Goal: Task Accomplishment & Management: Manage account settings

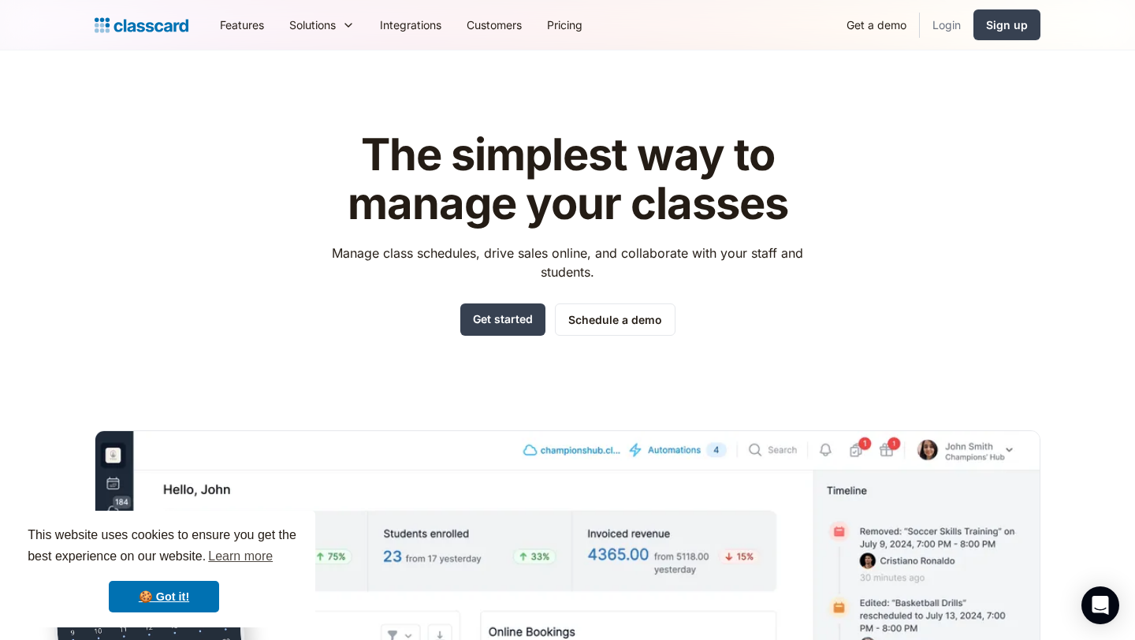
click at [955, 27] on link "Login" at bounding box center [946, 24] width 54 height 35
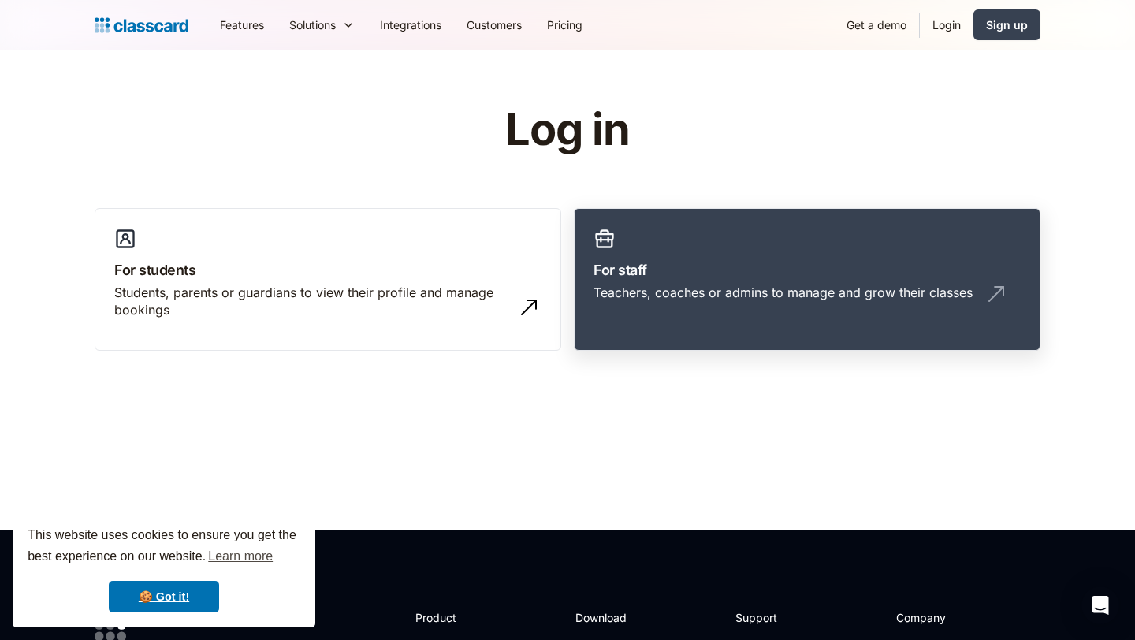
click at [640, 300] on div "Teachers, coaches or admins to manage and grow their classes" at bounding box center [782, 292] width 379 height 17
